Goal: Task Accomplishment & Management: Use online tool/utility

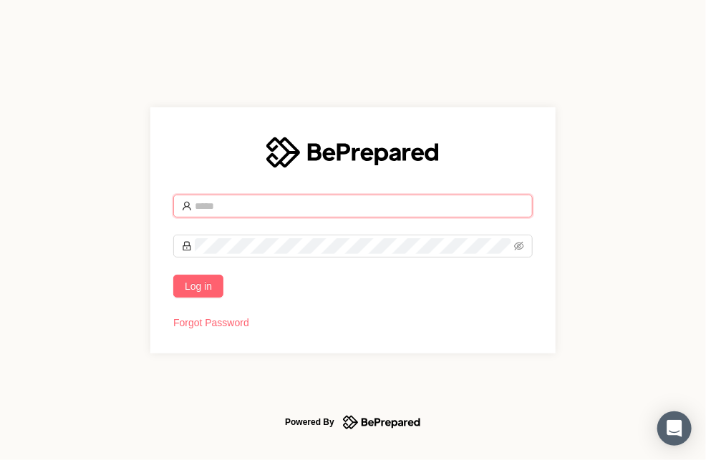
click at [300, 203] on input "text" at bounding box center [359, 206] width 329 height 16
type input "**********"
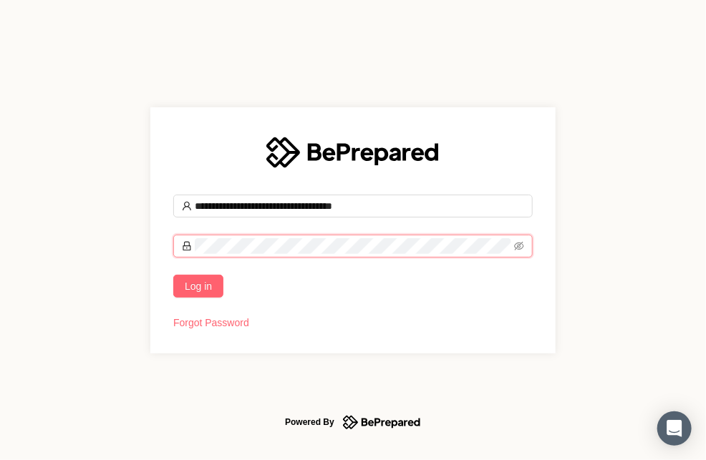
click at [173, 275] on button "Log in" at bounding box center [198, 286] width 50 height 23
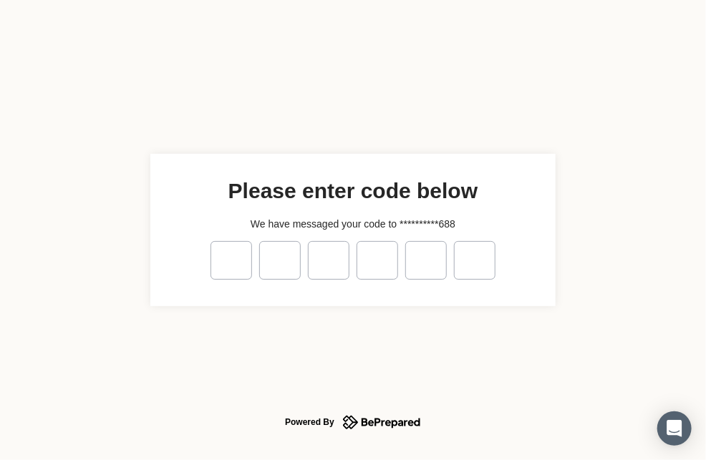
type input "*"
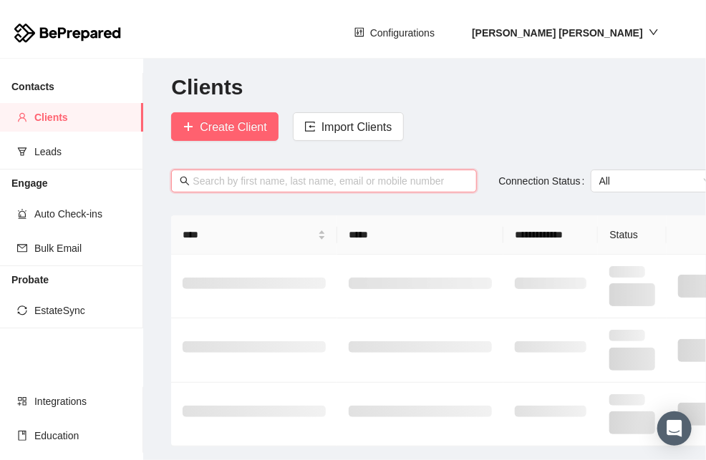
click at [325, 176] on input "text" at bounding box center [331, 181] width 276 height 16
click at [325, 181] on input "[PERSON_NAME]" at bounding box center [331, 181] width 276 height 16
click at [253, 168] on div "reynoldsreynolds Connection Status All" at bounding box center [487, 178] width 633 height 63
click at [243, 179] on input "reynoldsreynolds" at bounding box center [331, 181] width 276 height 16
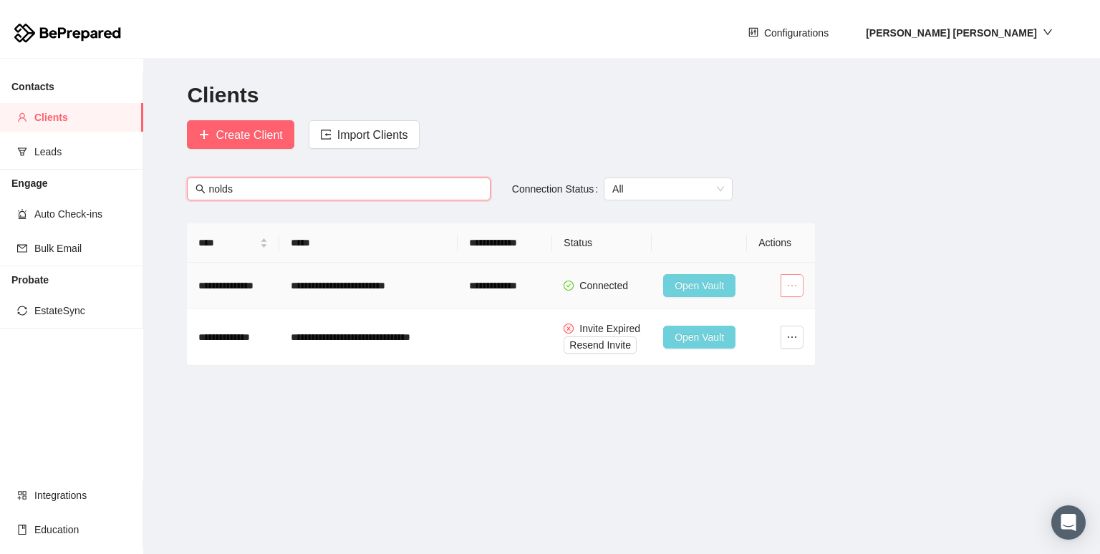
type input "nolds"
click at [705, 286] on icon "ellipsis" at bounding box center [791, 285] width 11 height 11
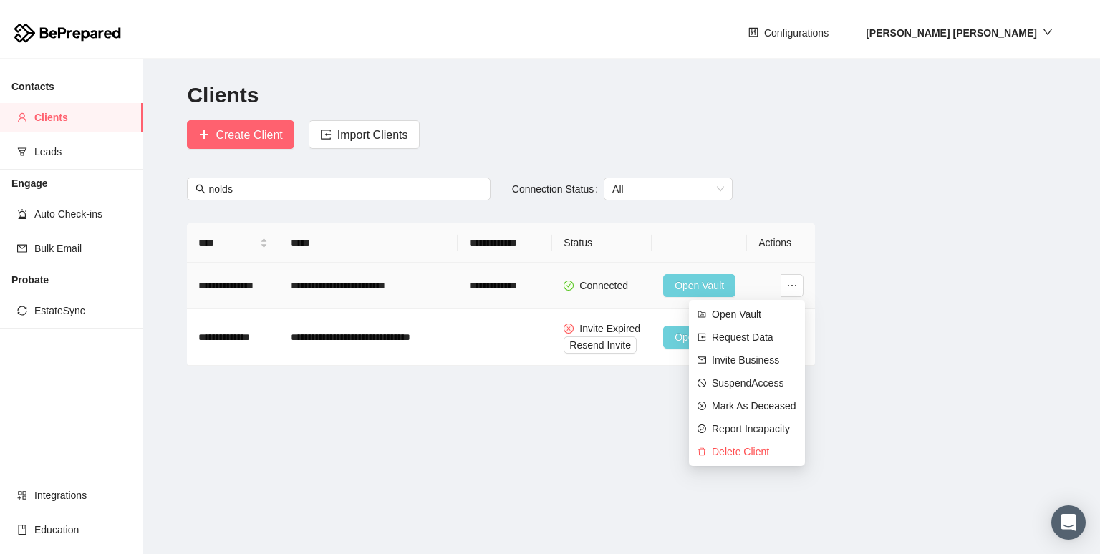
click at [702, 283] on span "Open Vault" at bounding box center [698, 286] width 49 height 16
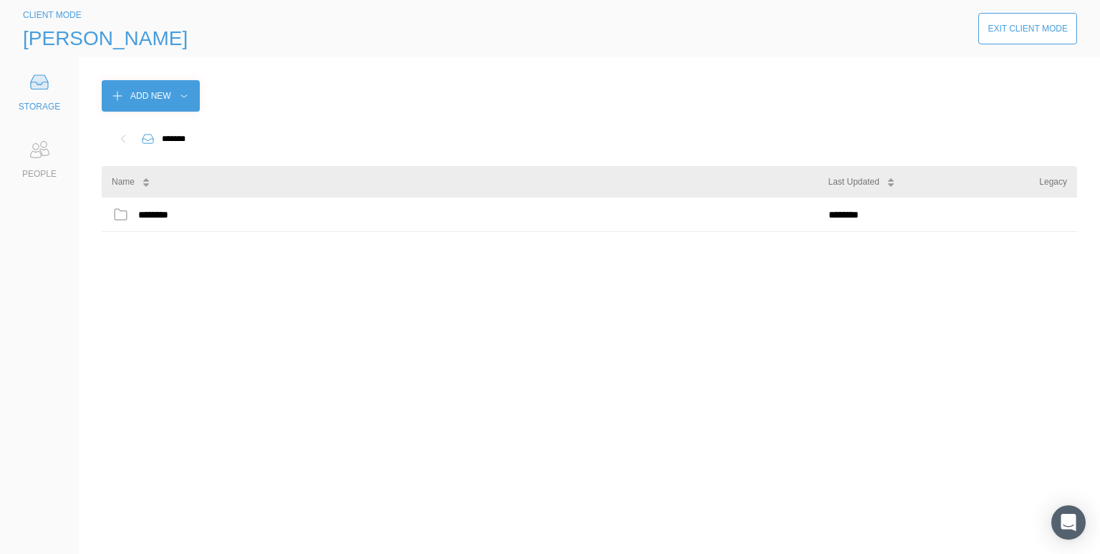
click at [26, 91] on icon at bounding box center [39, 82] width 29 height 29
click at [39, 97] on div "STORAGE" at bounding box center [39, 91] width 57 height 46
click at [37, 170] on div "PEOPLE" at bounding box center [39, 174] width 34 height 14
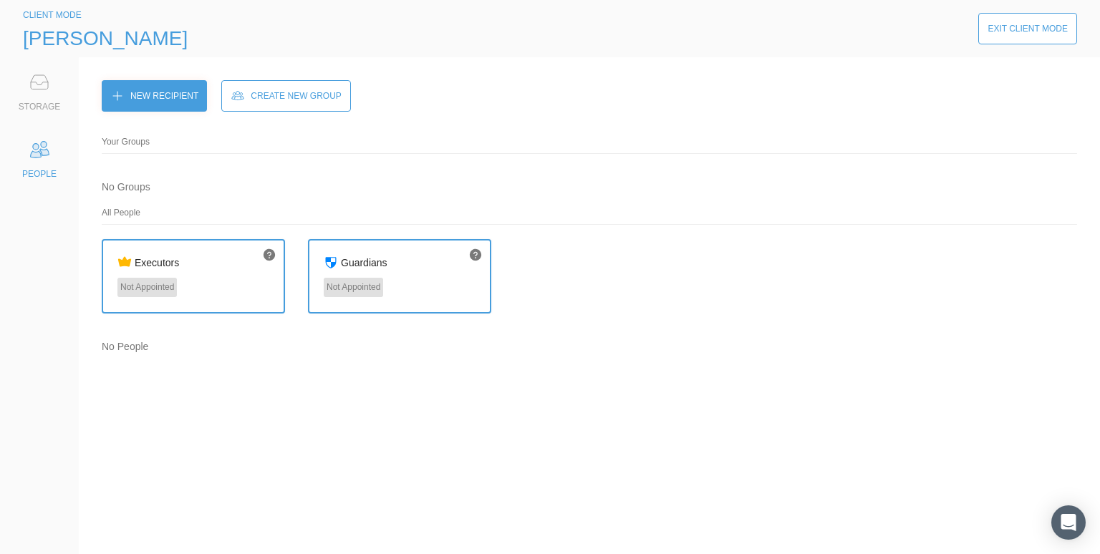
click at [218, 272] on div "Executors Not Appointed" at bounding box center [193, 276] width 183 height 74
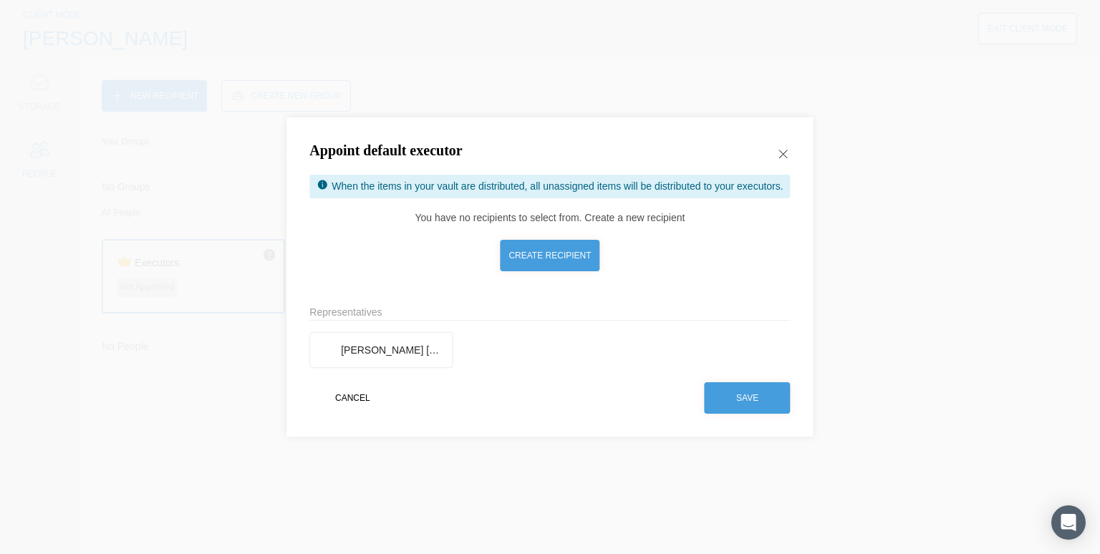
click at [356, 393] on div "Cancel" at bounding box center [352, 398] width 35 height 14
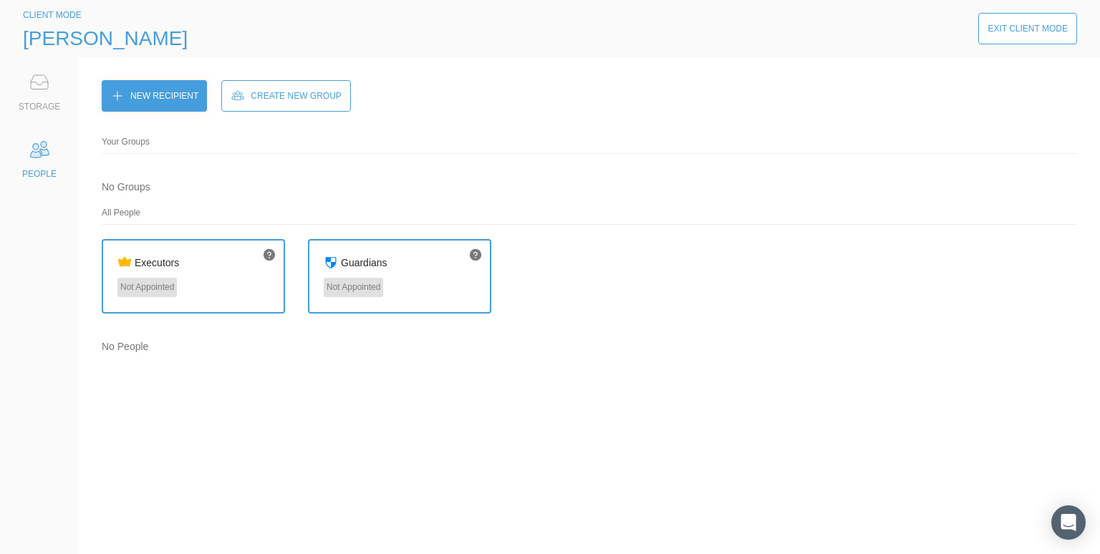
click at [39, 90] on icon at bounding box center [39, 82] width 29 height 29
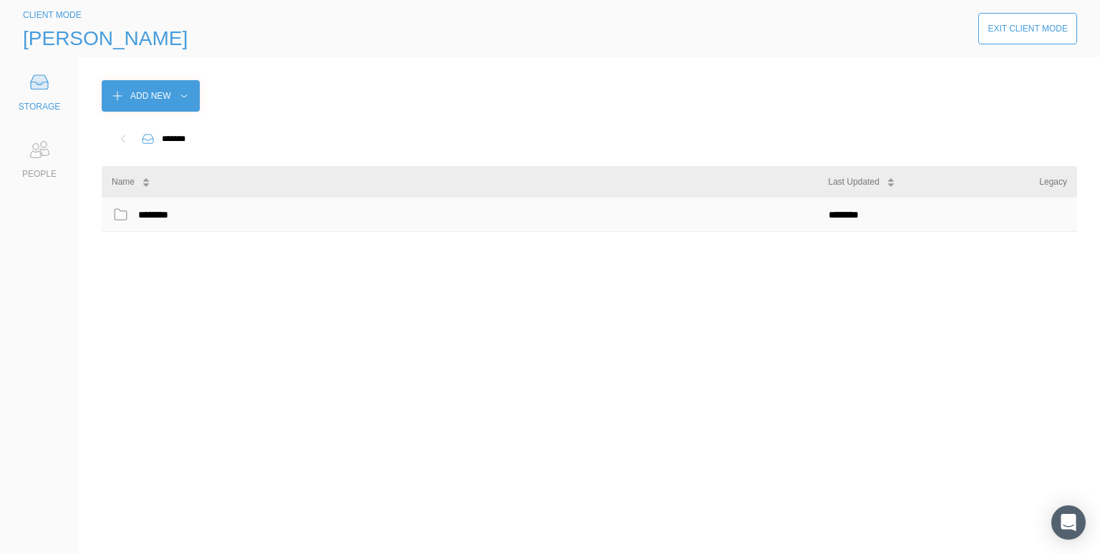
drag, startPoint x: 25, startPoint y: 15, endPoint x: 854, endPoint y: 215, distance: 852.8
click at [705, 215] on div "********" at bounding box center [848, 214] width 40 height 19
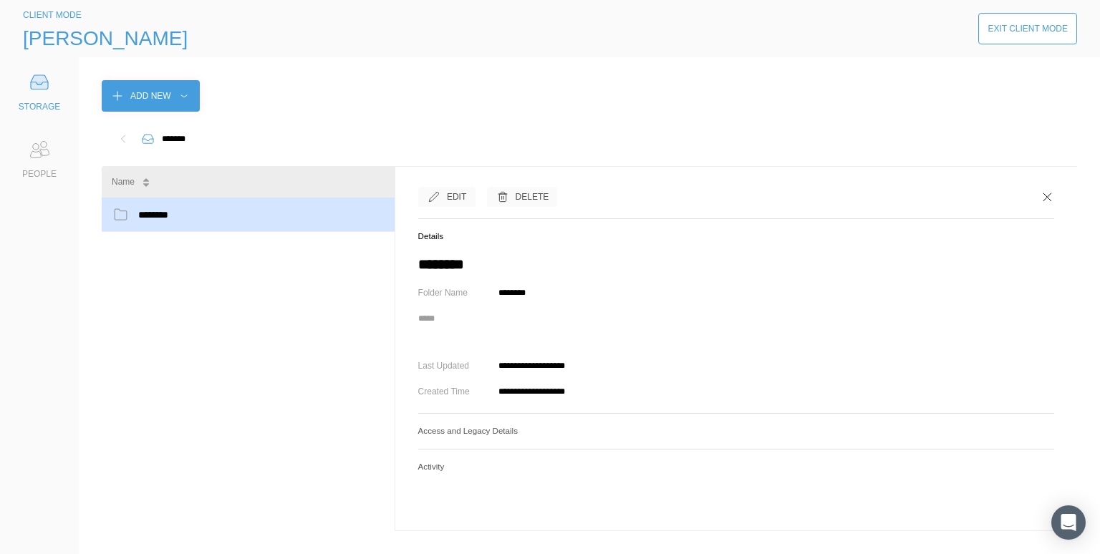
click at [44, 169] on div "PEOPLE" at bounding box center [39, 174] width 34 height 14
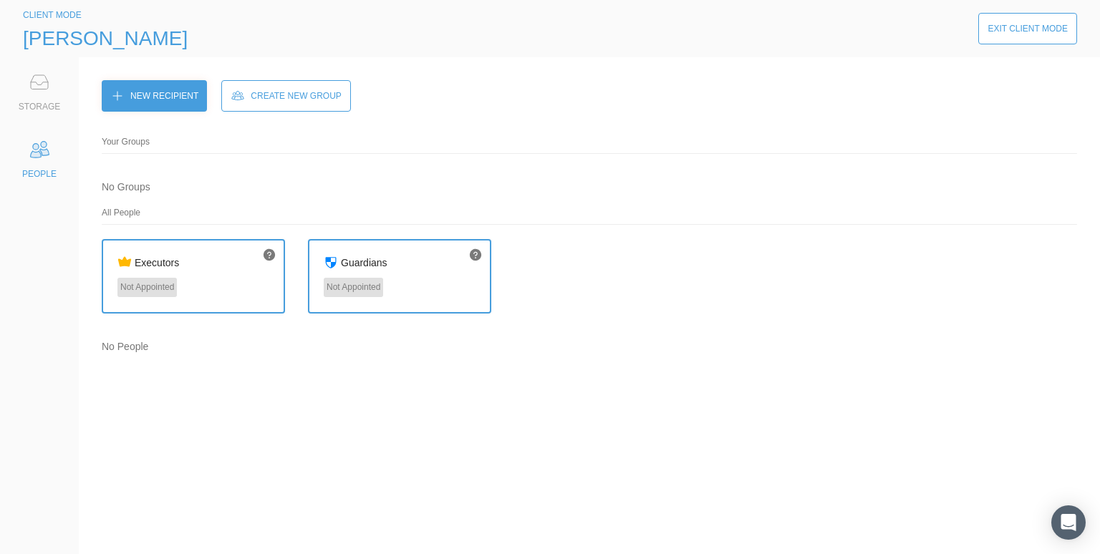
click at [29, 105] on div "STORAGE" at bounding box center [40, 107] width 42 height 14
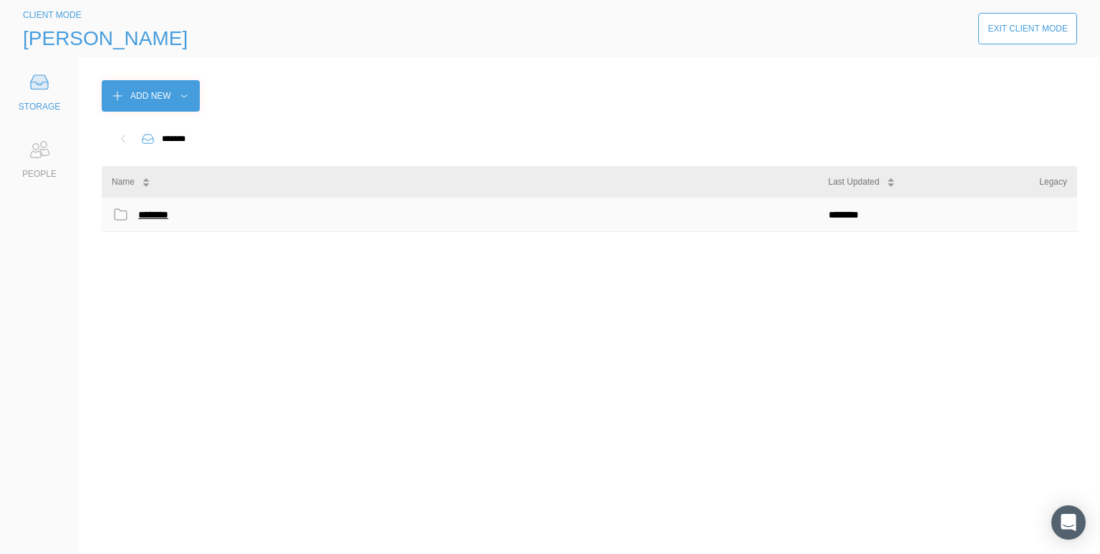
click at [163, 213] on div "********" at bounding box center [156, 214] width 37 height 19
drag, startPoint x: 37, startPoint y: 14, endPoint x: 401, endPoint y: 103, distance: 375.1
click at [401, 103] on div "Add New" at bounding box center [589, 96] width 975 height 32
